Goal: Task Accomplishment & Management: Use online tool/utility

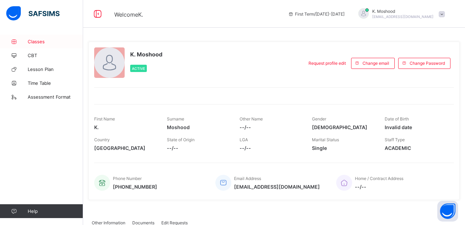
click at [42, 43] on span "Classes" at bounding box center [55, 42] width 55 height 6
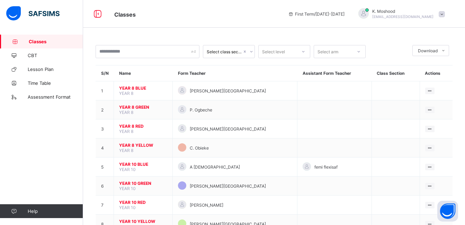
click at [127, 90] on span "YEAR 8 BLUE" at bounding box center [143, 87] width 48 height 5
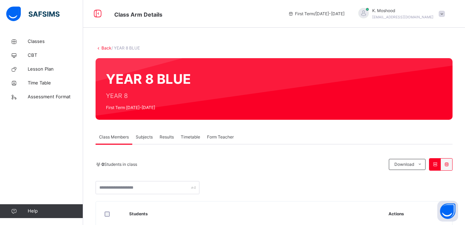
click at [147, 140] on span "Subjects" at bounding box center [144, 137] width 17 height 6
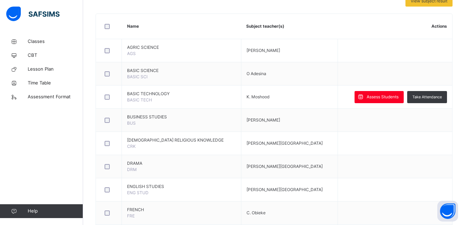
scroll to position [160, 0]
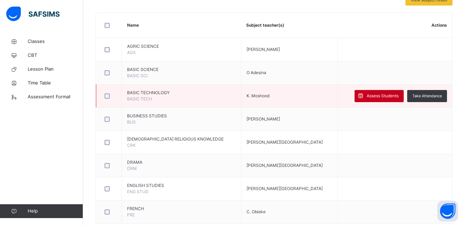
click at [371, 96] on span "Assess Students" at bounding box center [383, 96] width 32 height 6
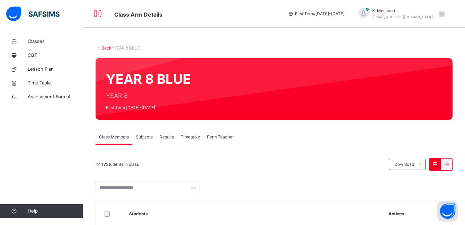
click at [142, 138] on span "Subjects" at bounding box center [144, 137] width 17 height 6
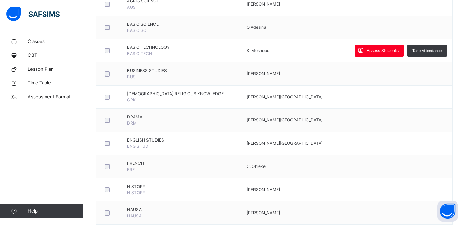
scroll to position [196, 0]
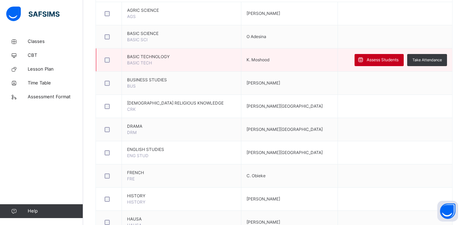
click at [392, 64] on div "Assess Students" at bounding box center [378, 60] width 49 height 12
